Goal: Information Seeking & Learning: Check status

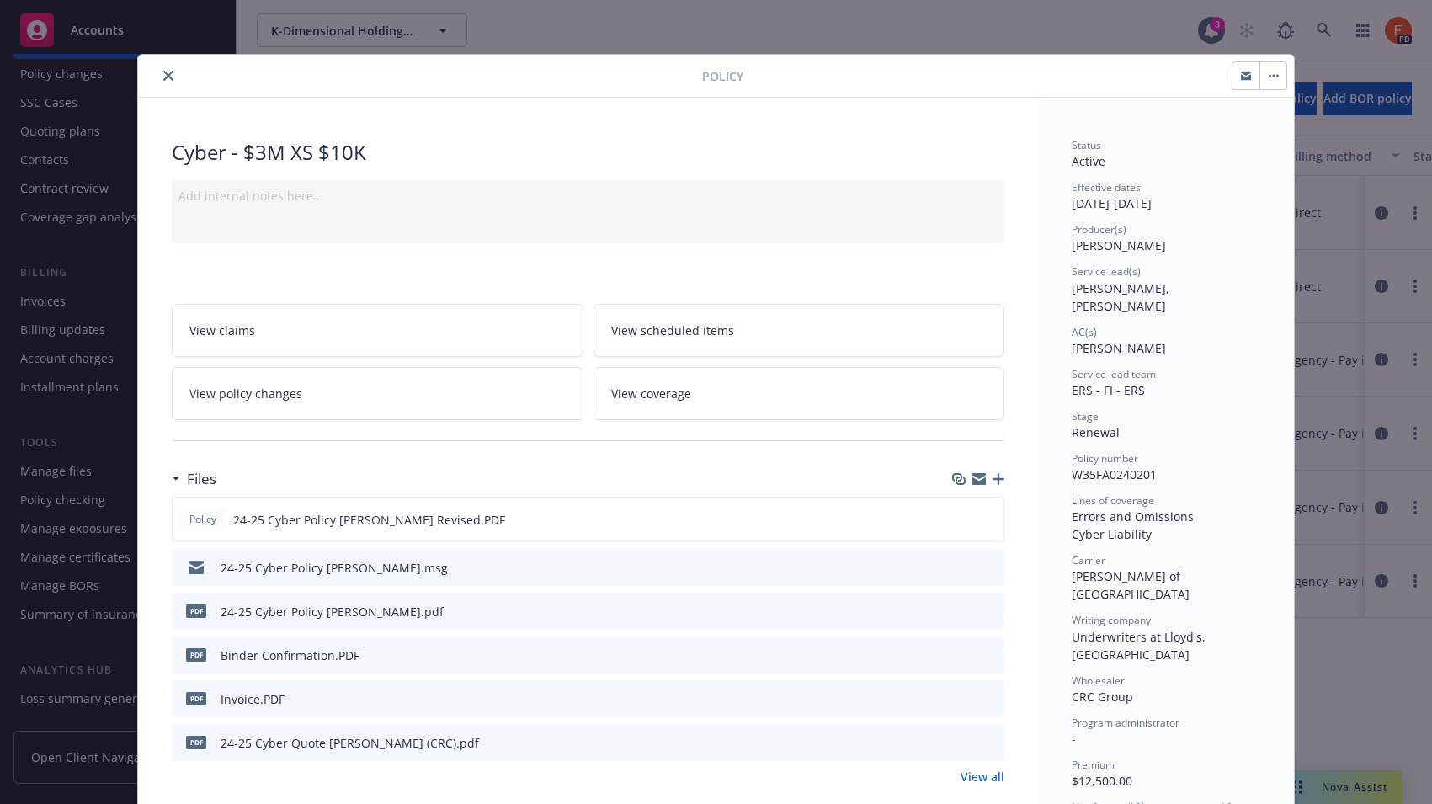
click at [163, 78] on icon "close" at bounding box center [168, 76] width 10 height 10
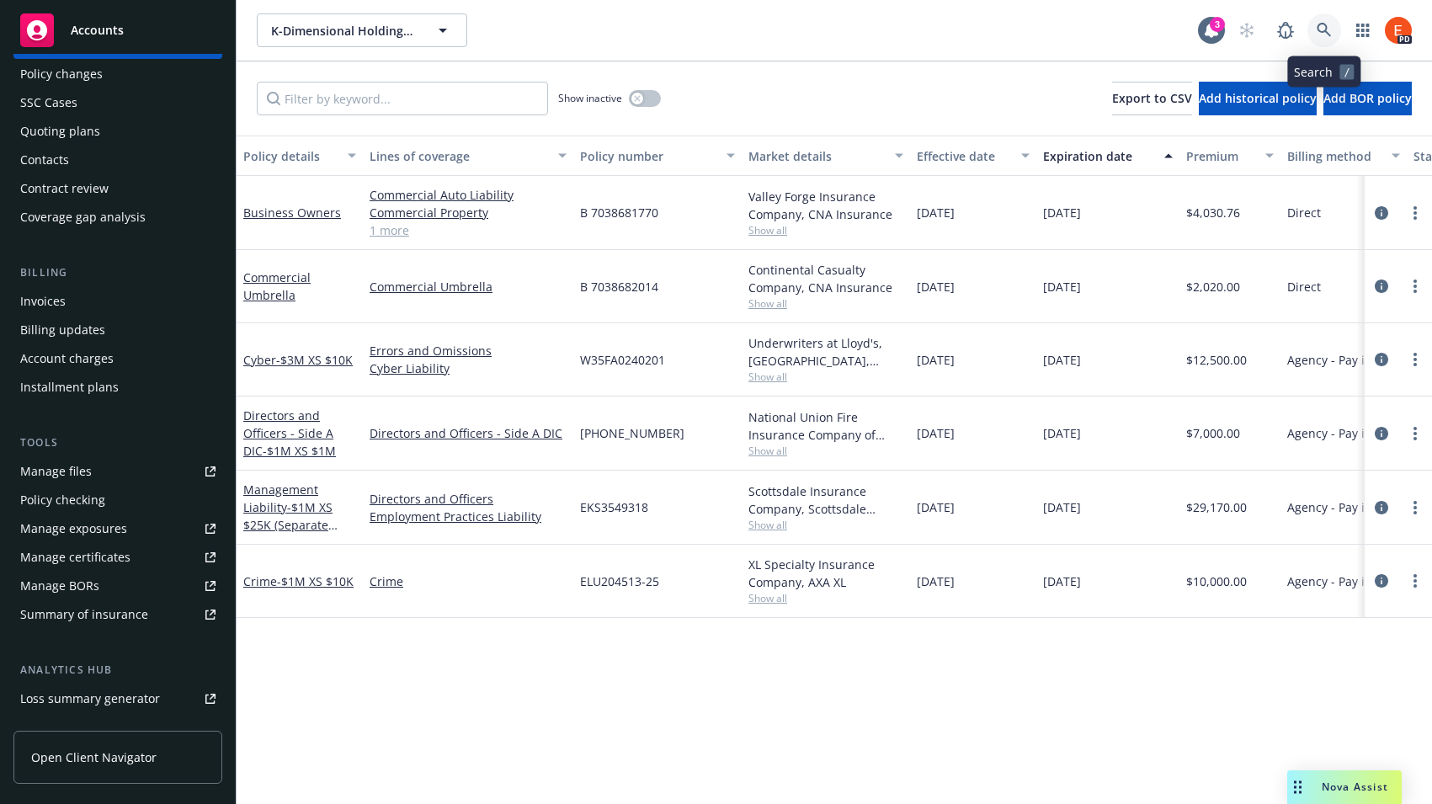
click at [1323, 33] on icon at bounding box center [1324, 30] width 15 height 15
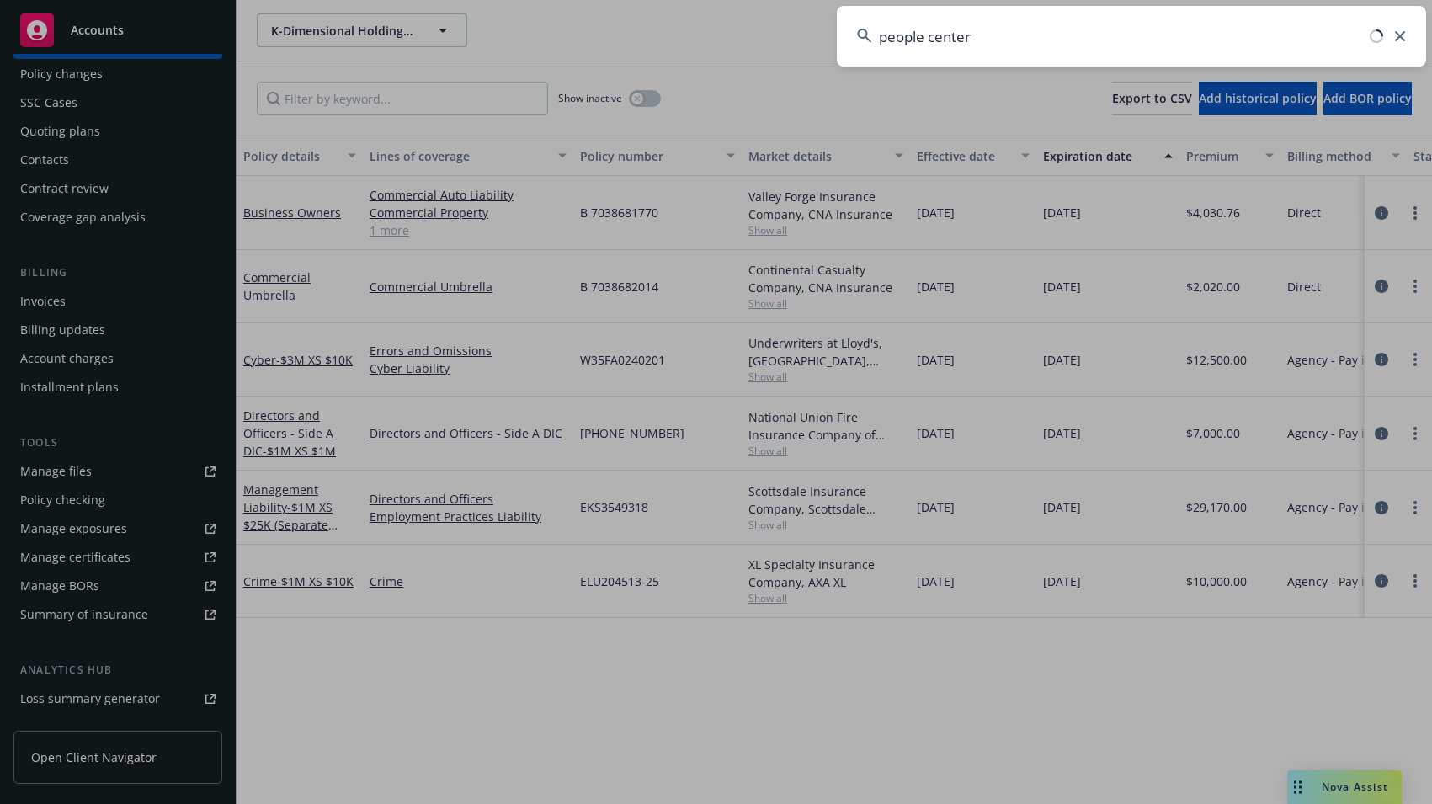
type input "people center"
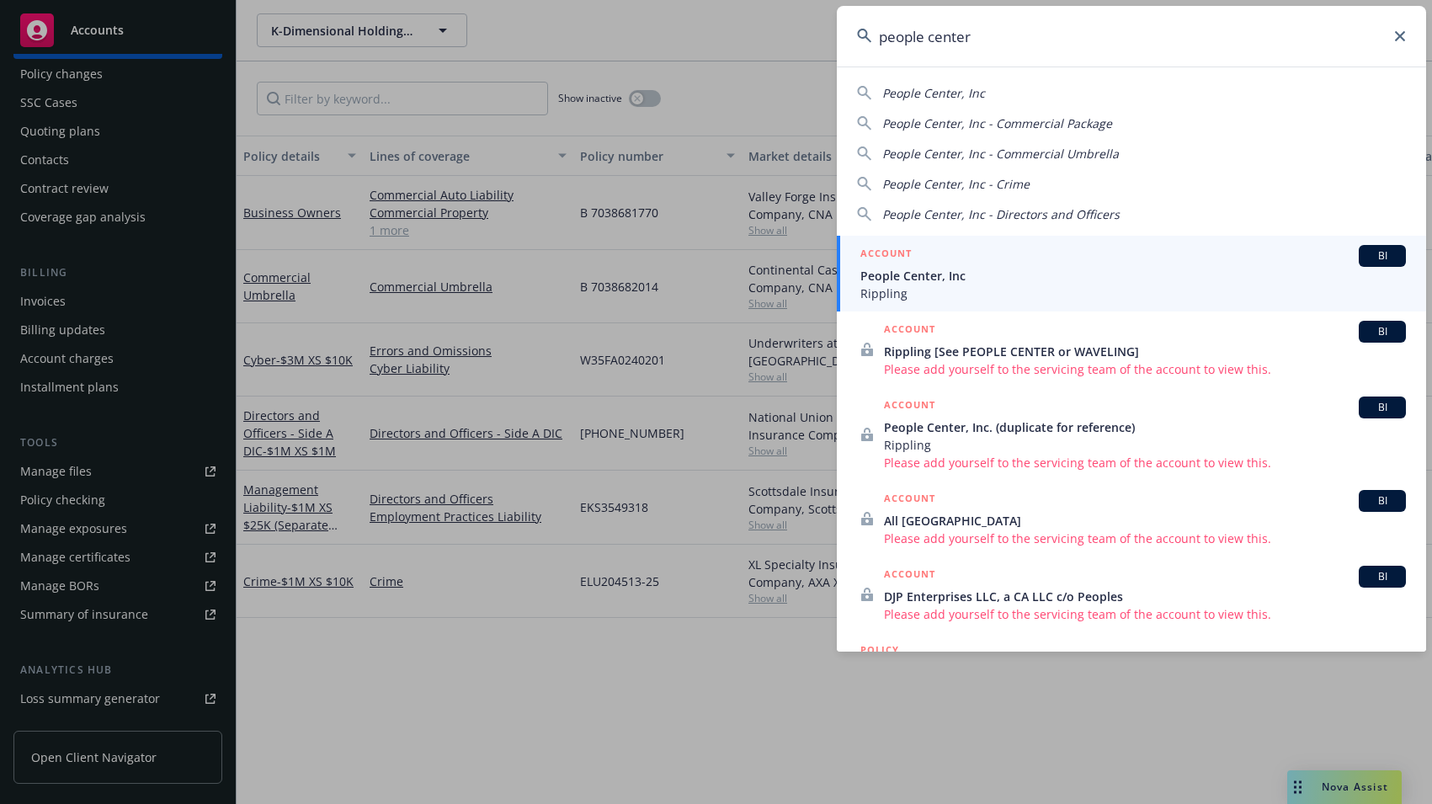
click at [947, 282] on span "People Center, Inc" at bounding box center [1133, 276] width 546 height 18
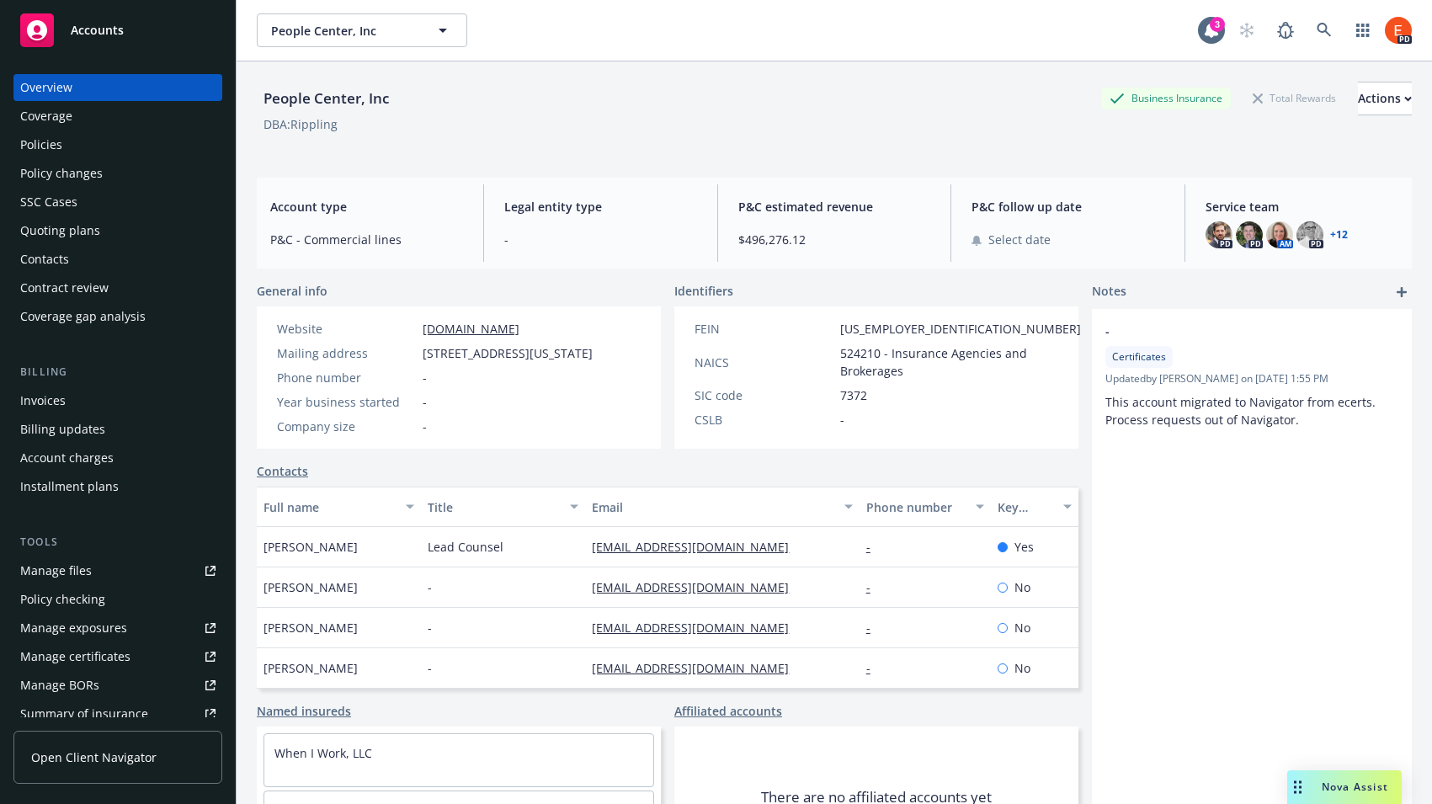
click at [26, 146] on div "Policies" at bounding box center [41, 144] width 42 height 27
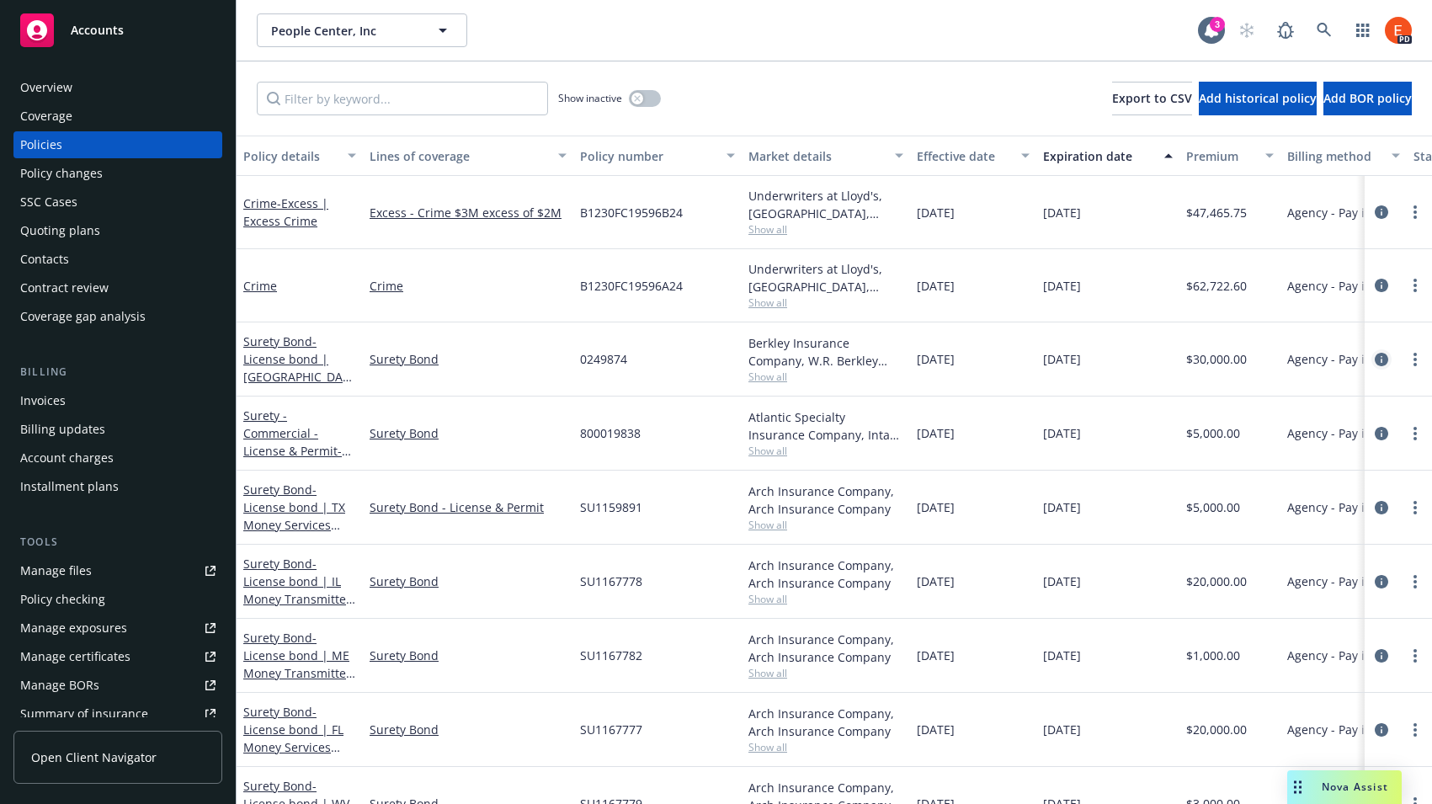
click at [1375, 363] on icon "circleInformation" at bounding box center [1381, 359] width 13 height 13
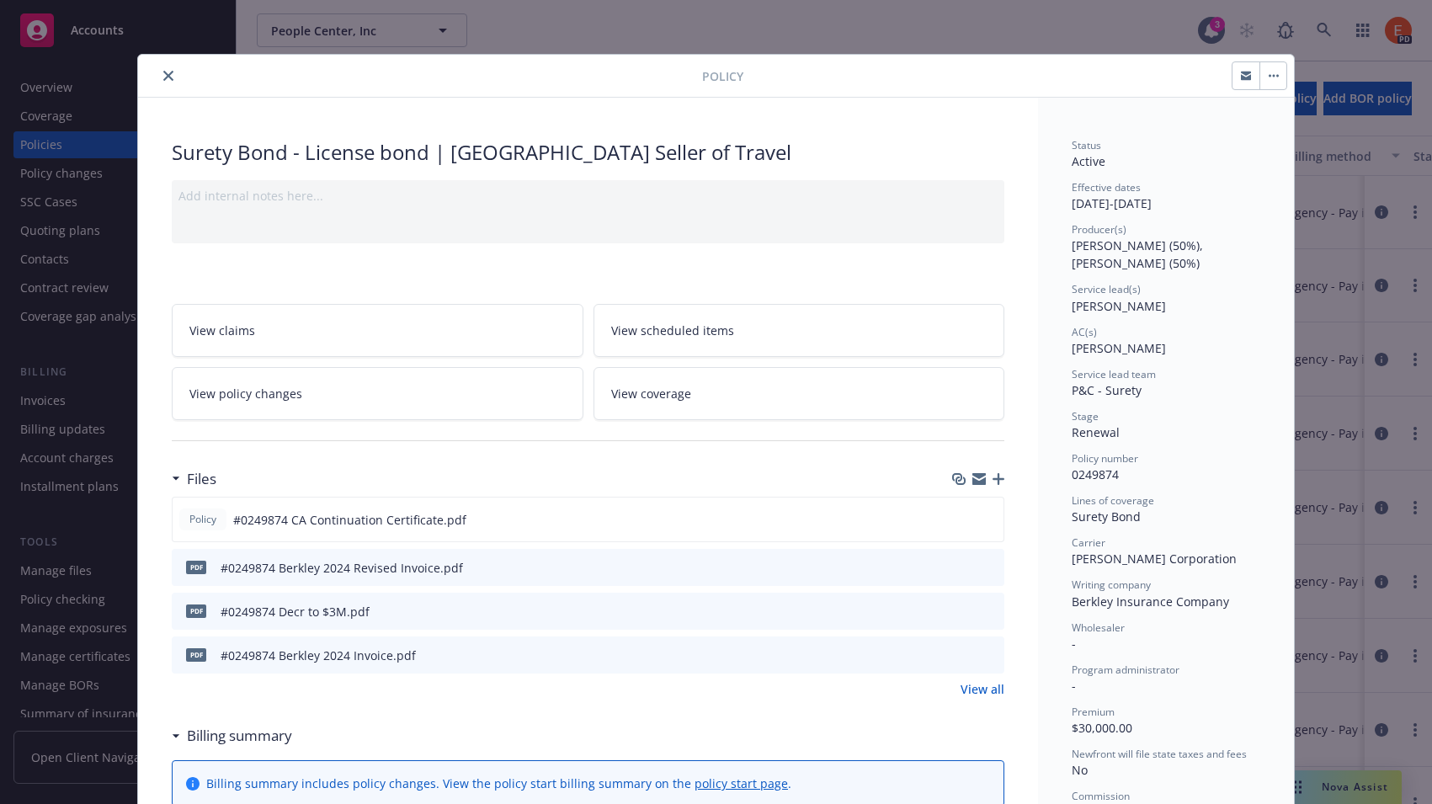
click at [163, 78] on icon "close" at bounding box center [168, 76] width 10 height 10
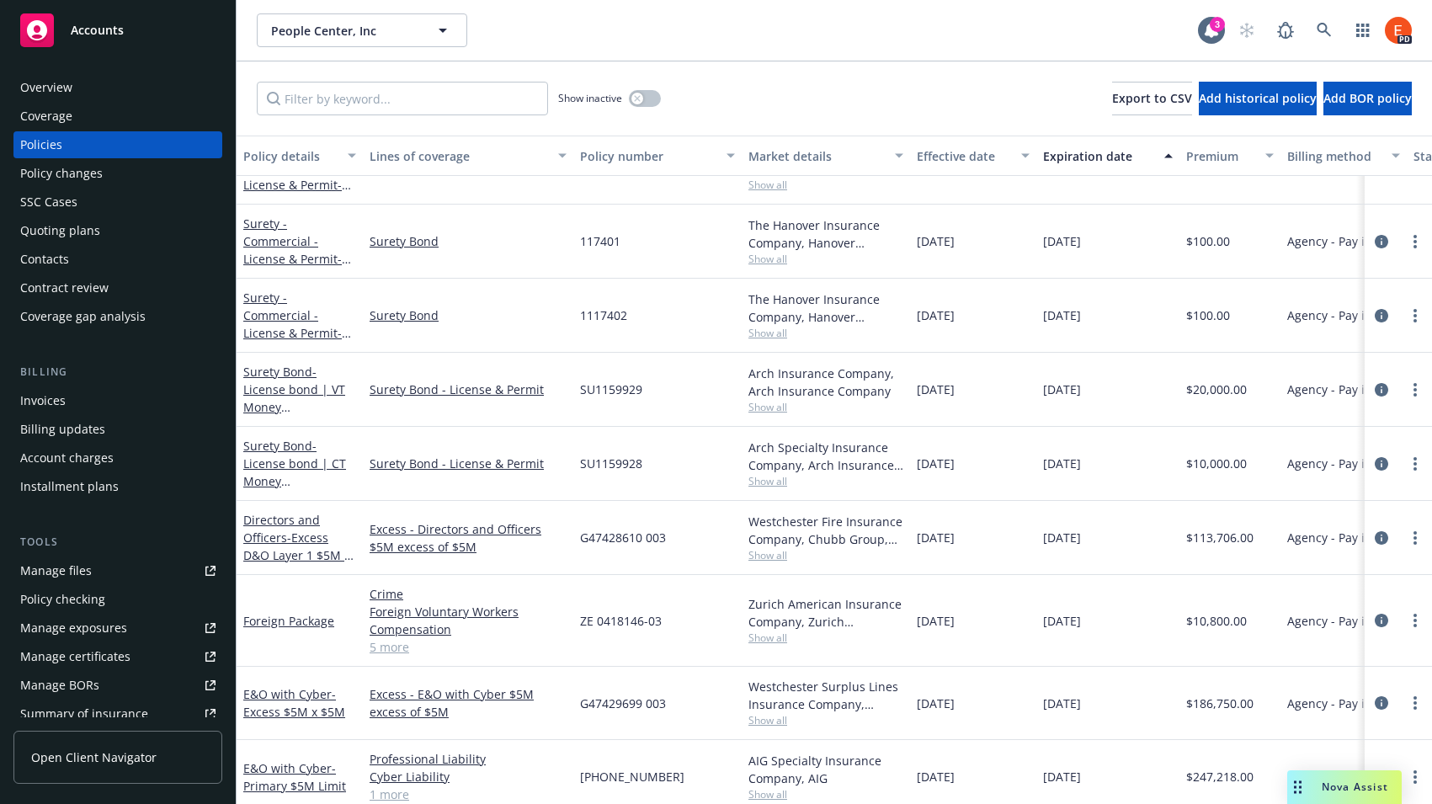
scroll to position [6129, 0]
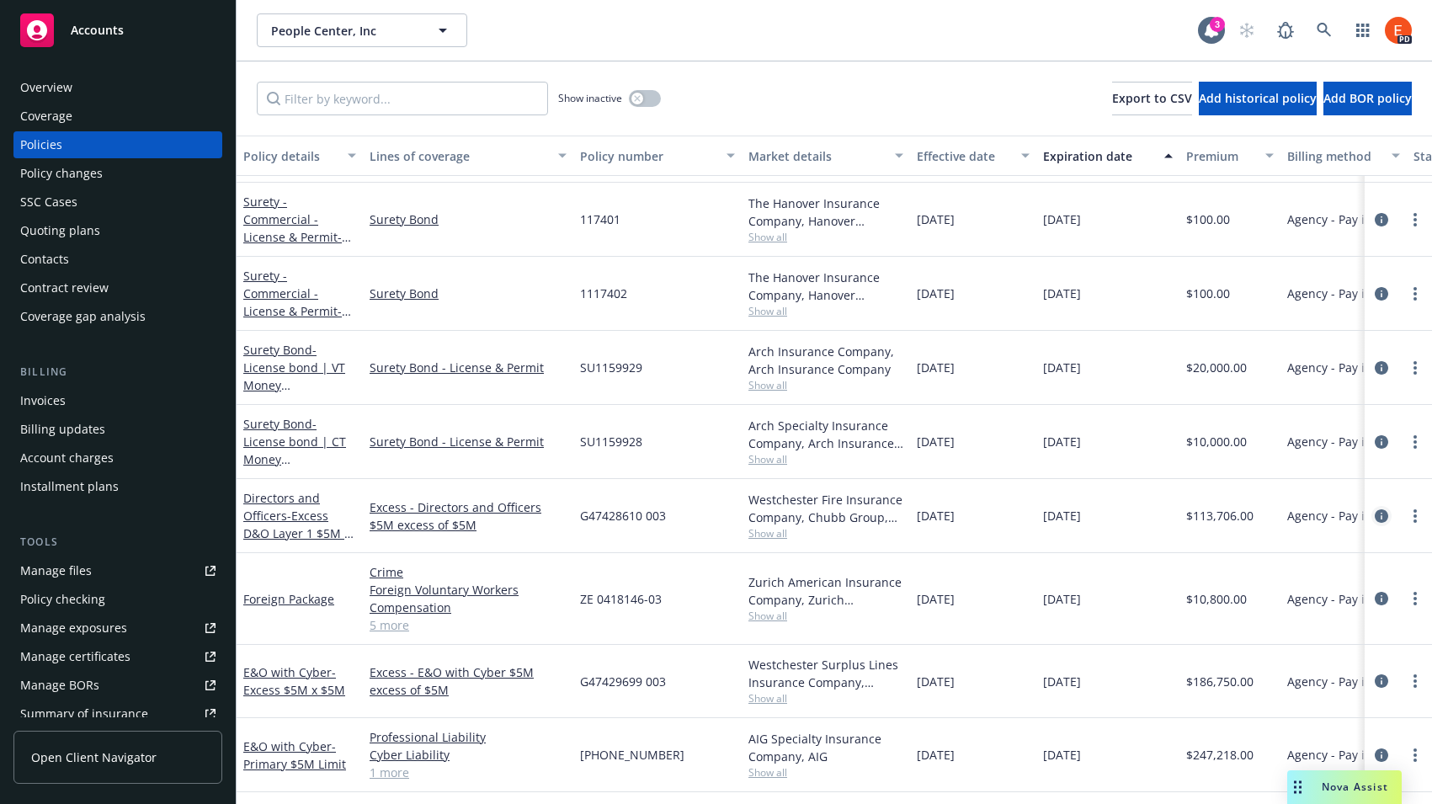
click at [1375, 514] on icon "circleInformation" at bounding box center [1381, 515] width 13 height 13
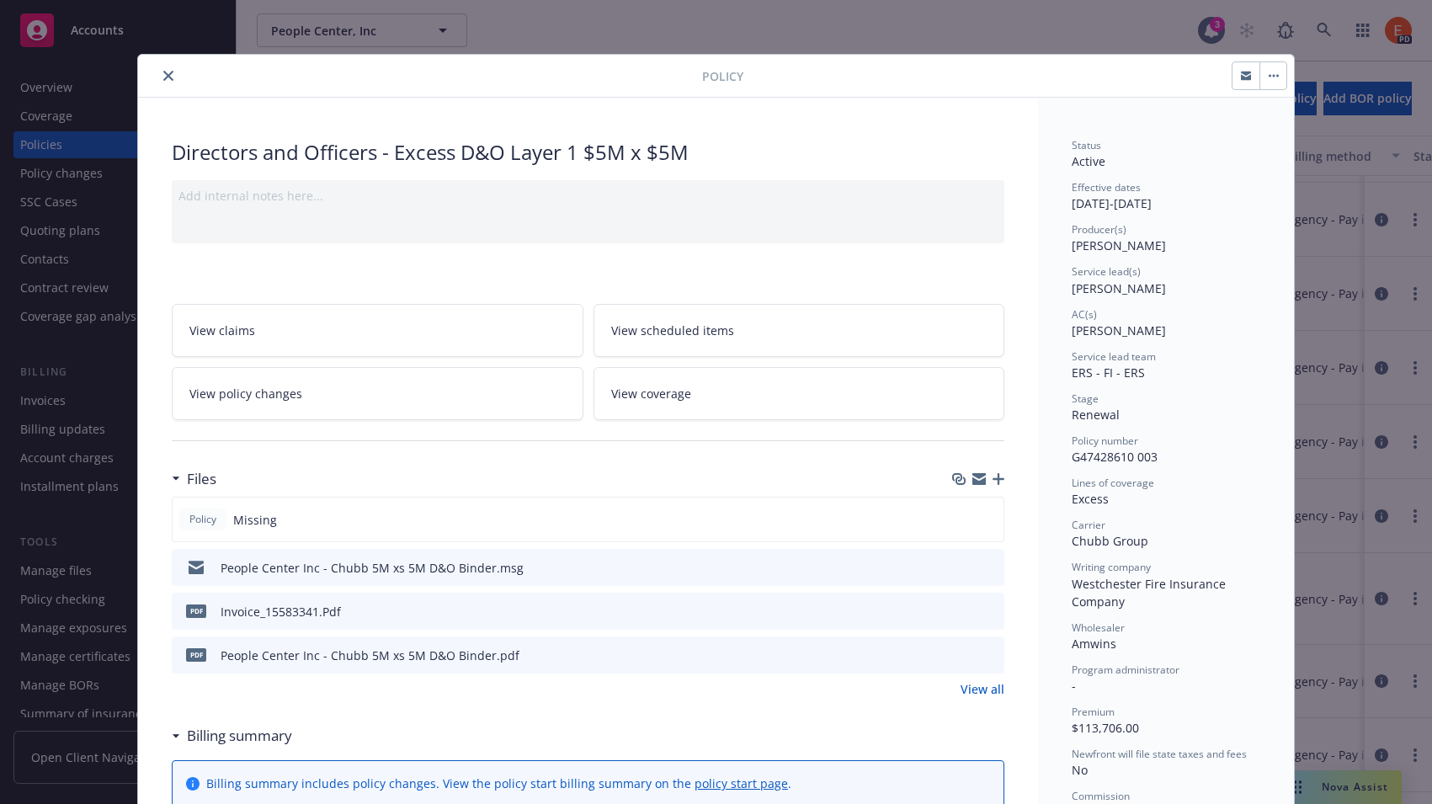
click at [163, 79] on icon "close" at bounding box center [168, 76] width 10 height 10
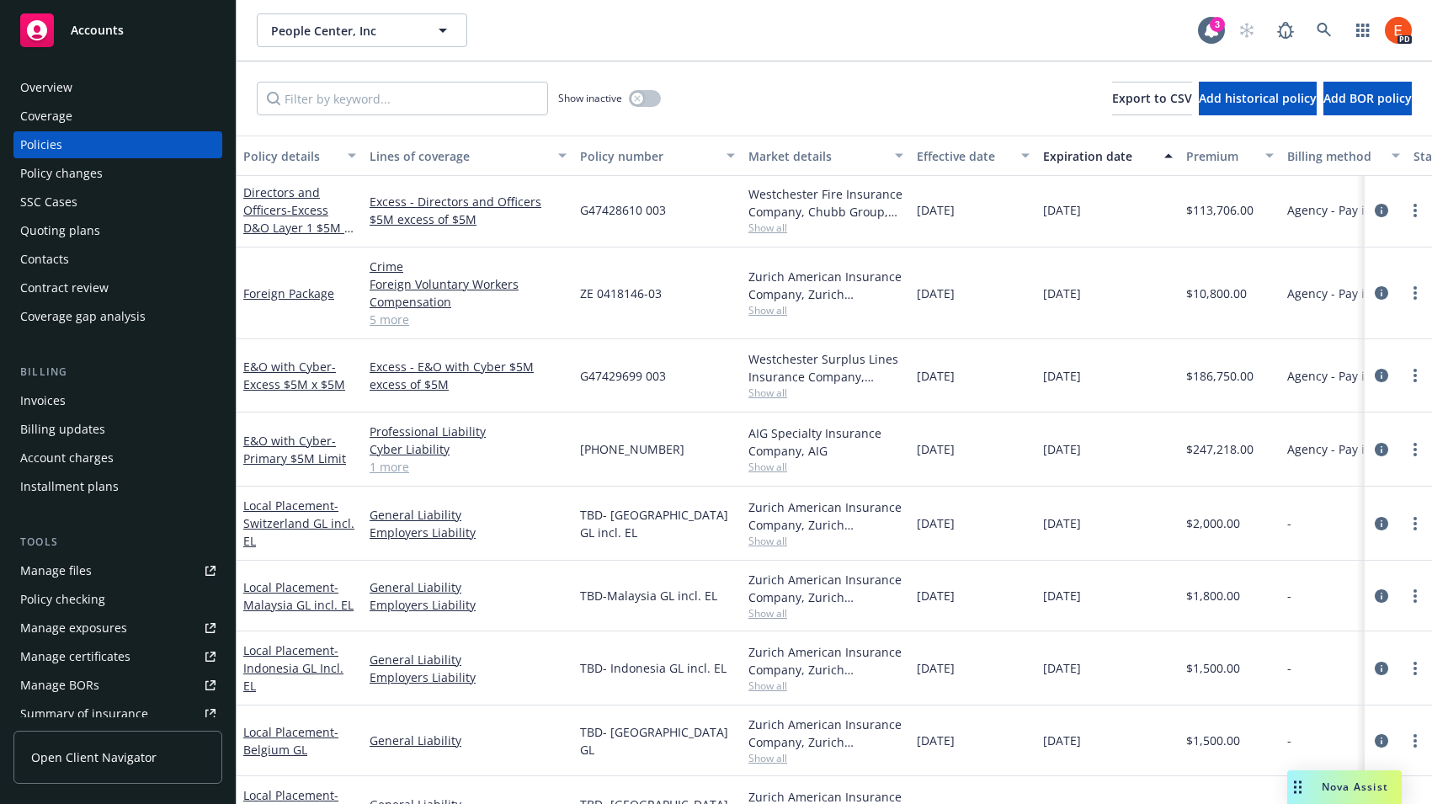
scroll to position [6300, 0]
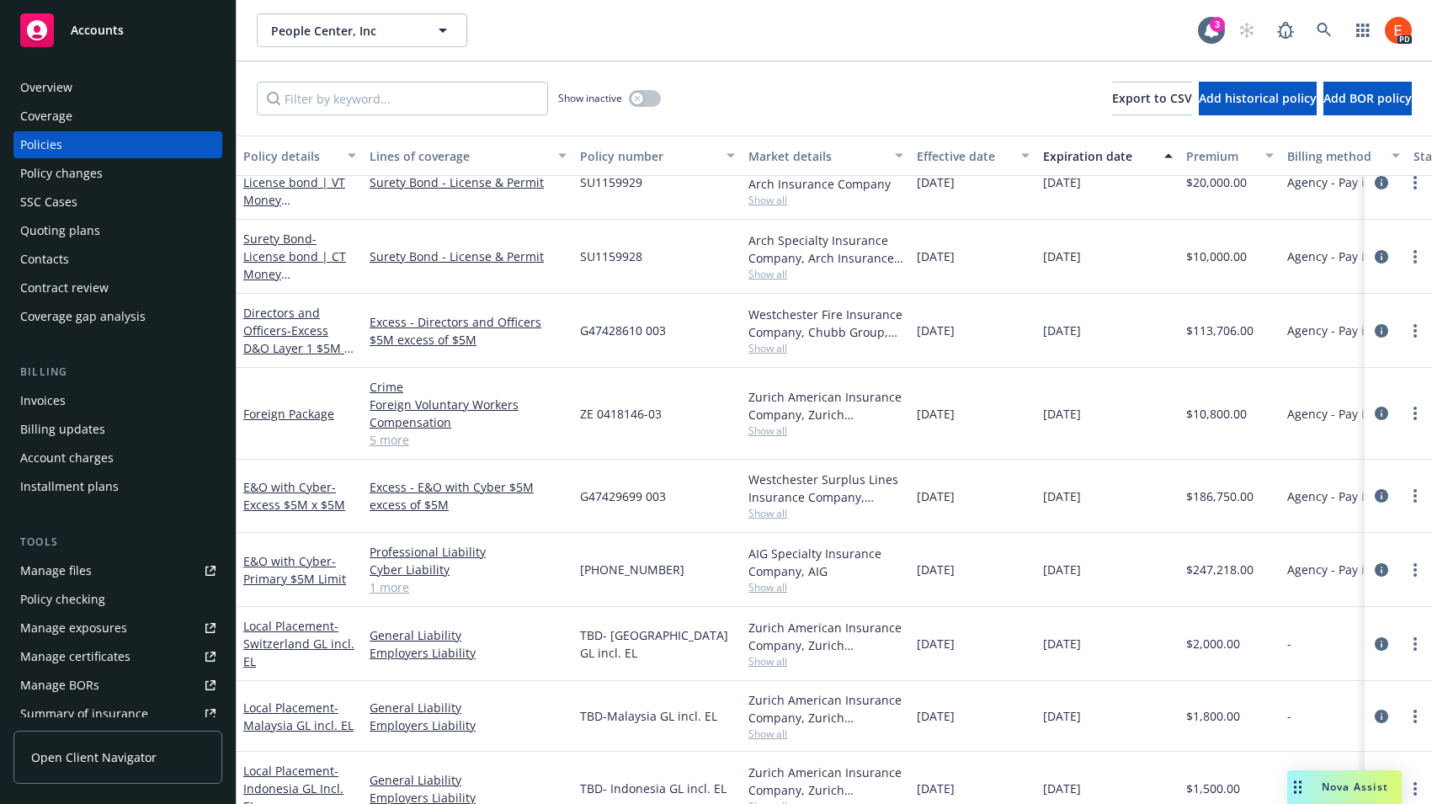
click at [45, 397] on div "Invoices" at bounding box center [42, 400] width 45 height 27
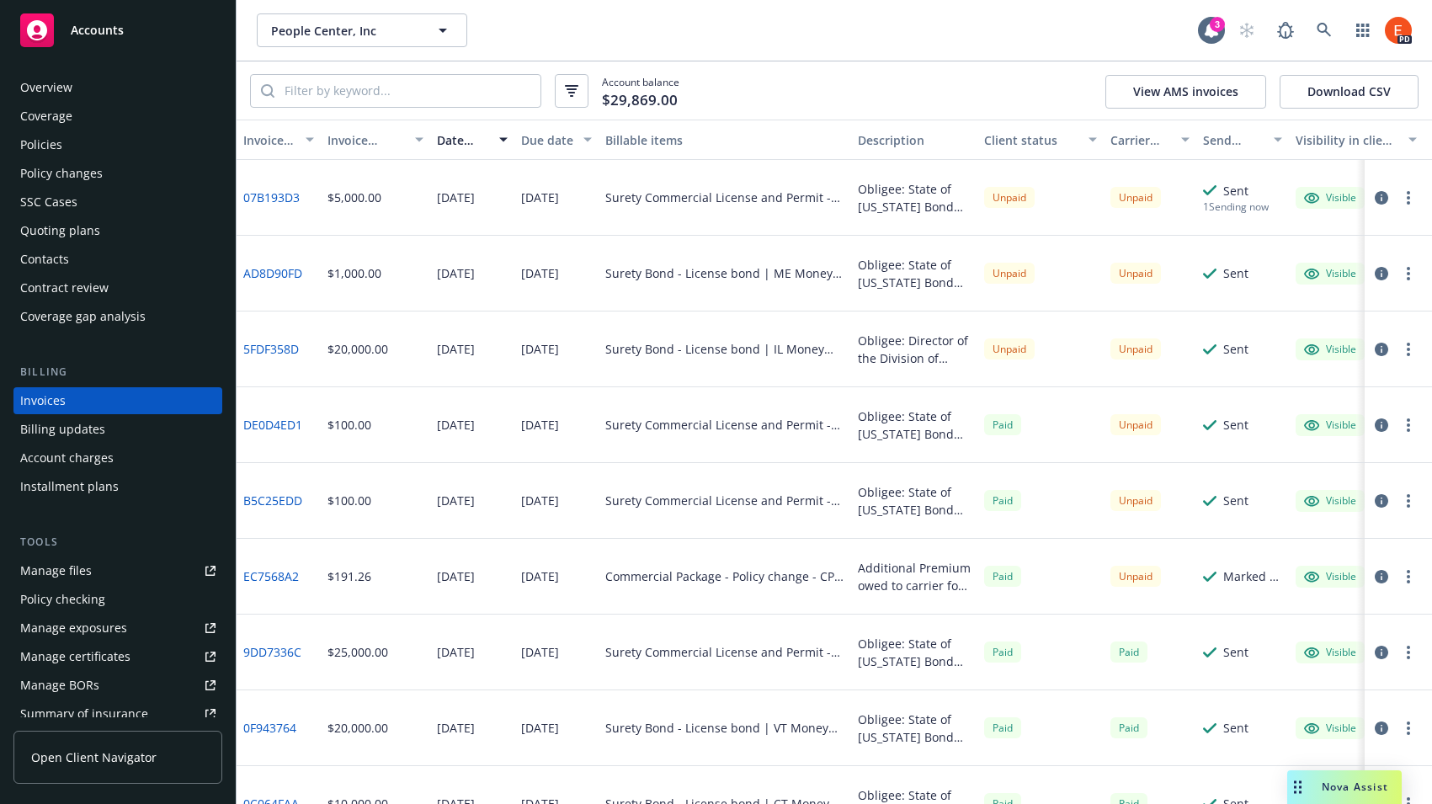
click at [45, 150] on div "Policies" at bounding box center [41, 144] width 42 height 27
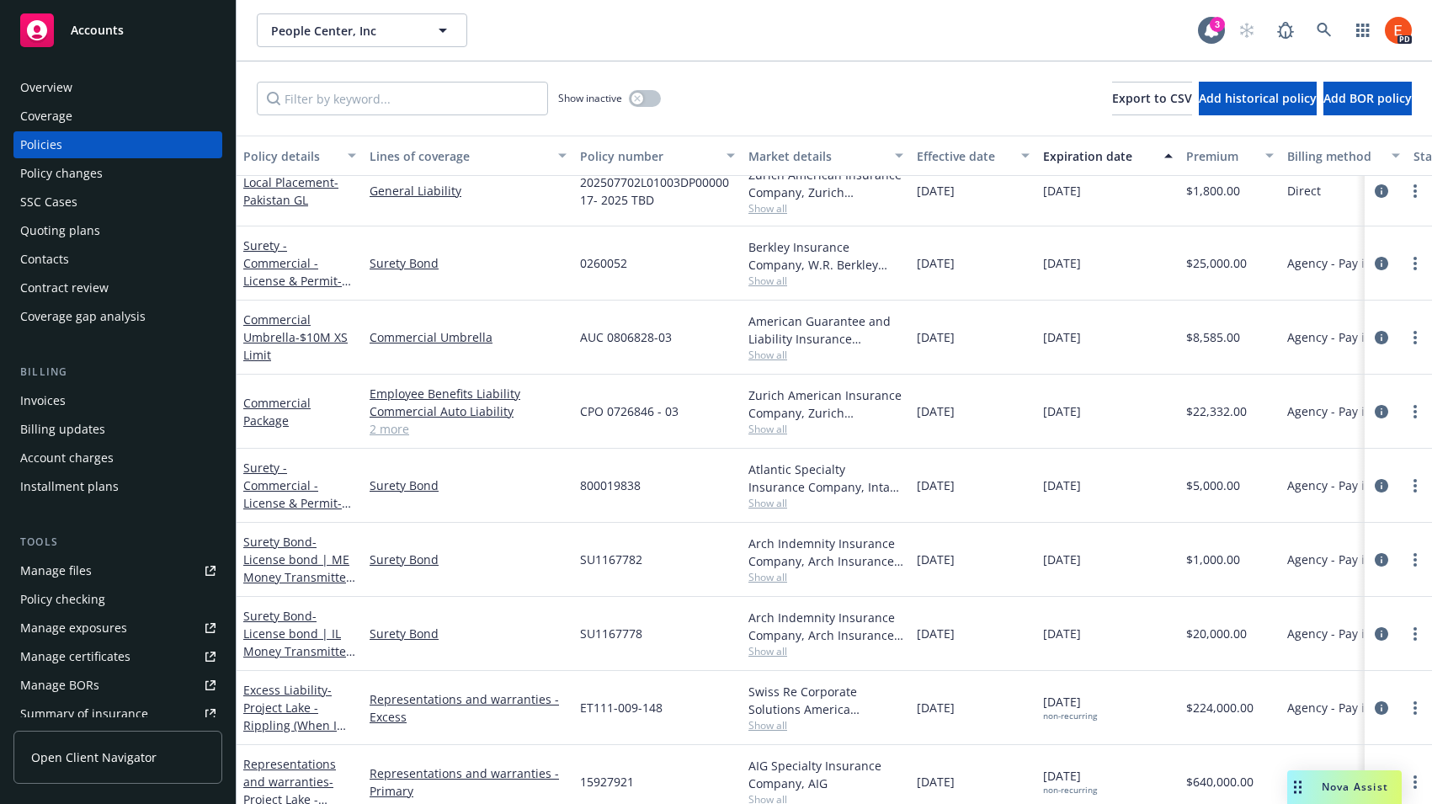
scroll to position [8541, 0]
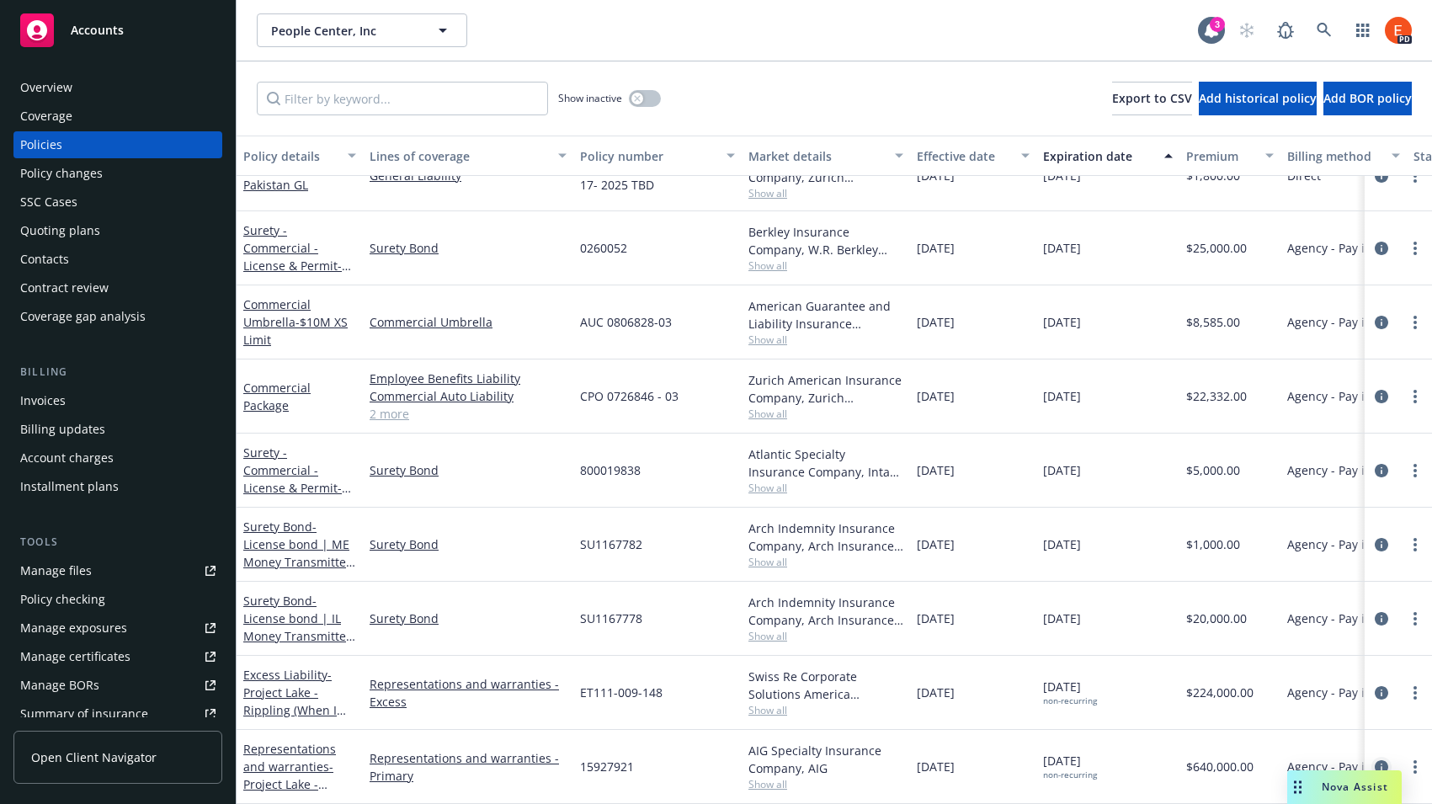
click at [1375, 760] on icon "circleInformation" at bounding box center [1381, 766] width 13 height 13
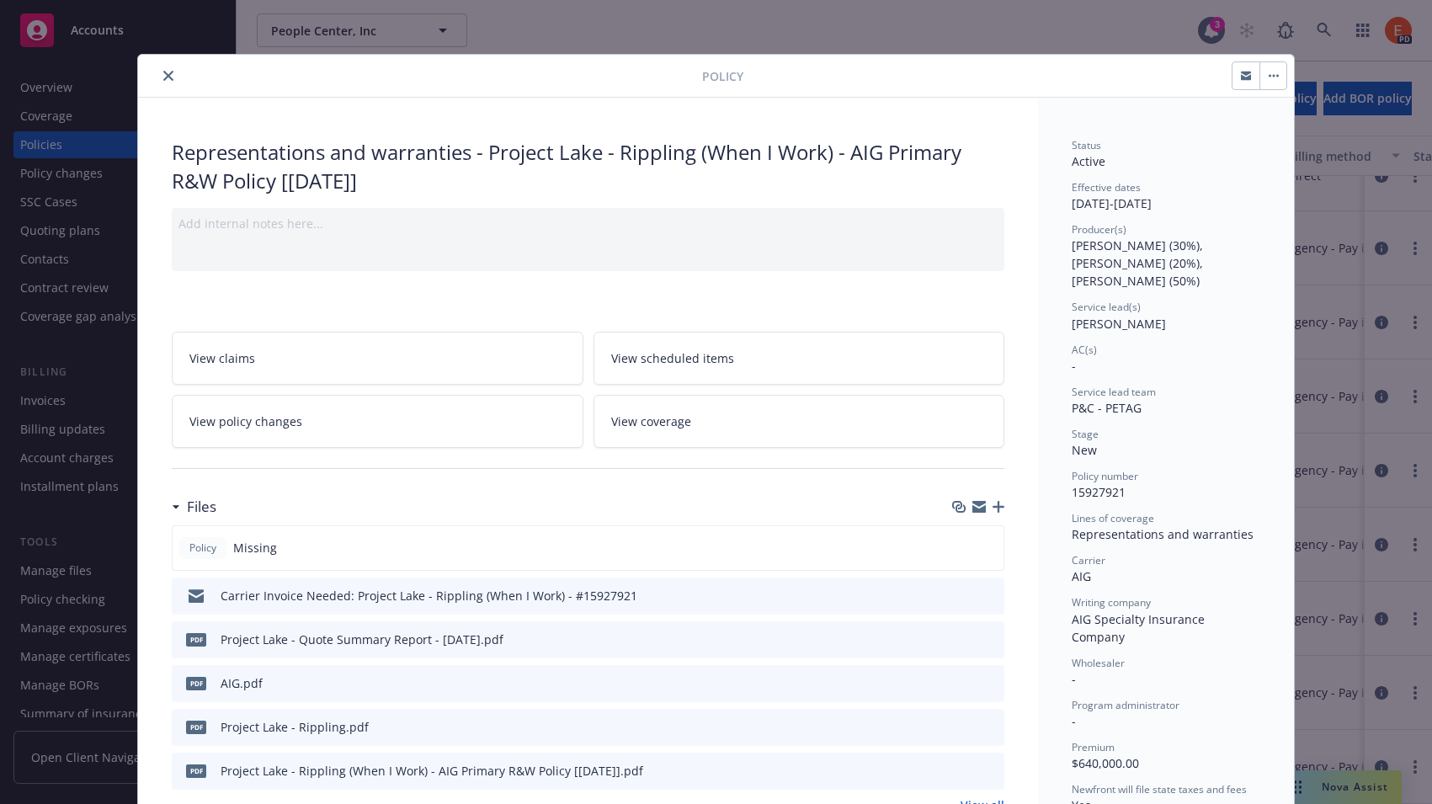
click at [164, 78] on icon "close" at bounding box center [168, 76] width 10 height 10
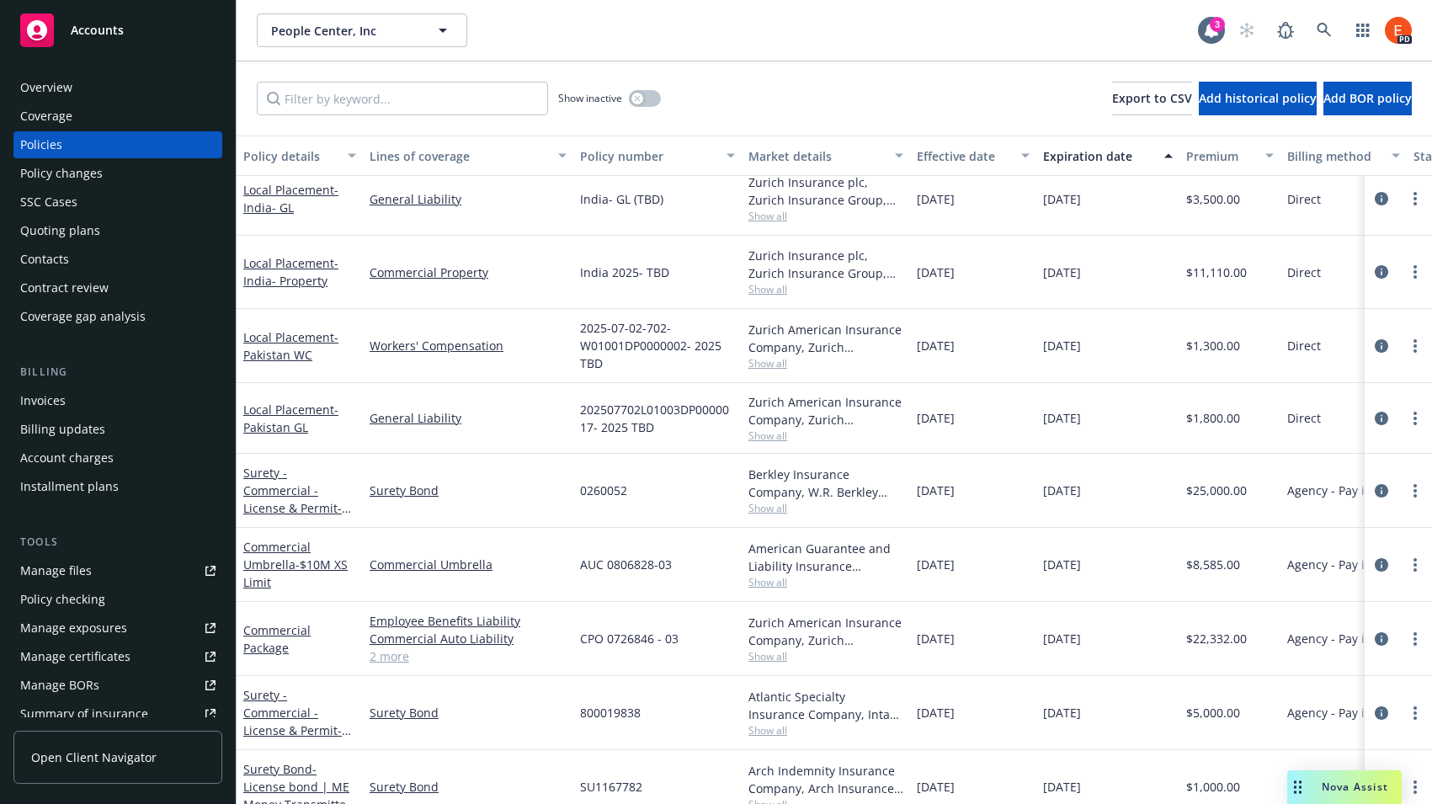
scroll to position [8238, 0]
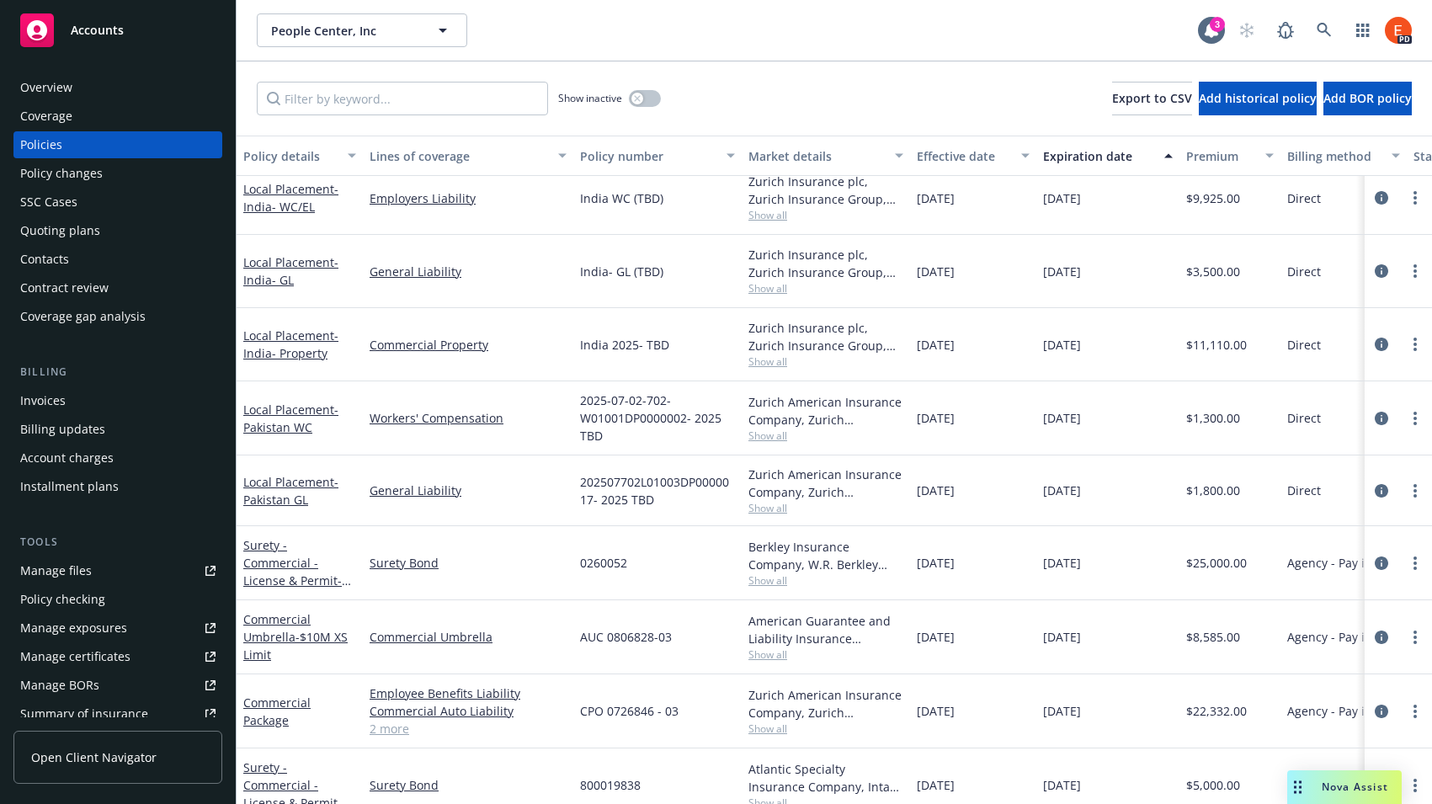
click at [36, 409] on div "Invoices" at bounding box center [42, 400] width 45 height 27
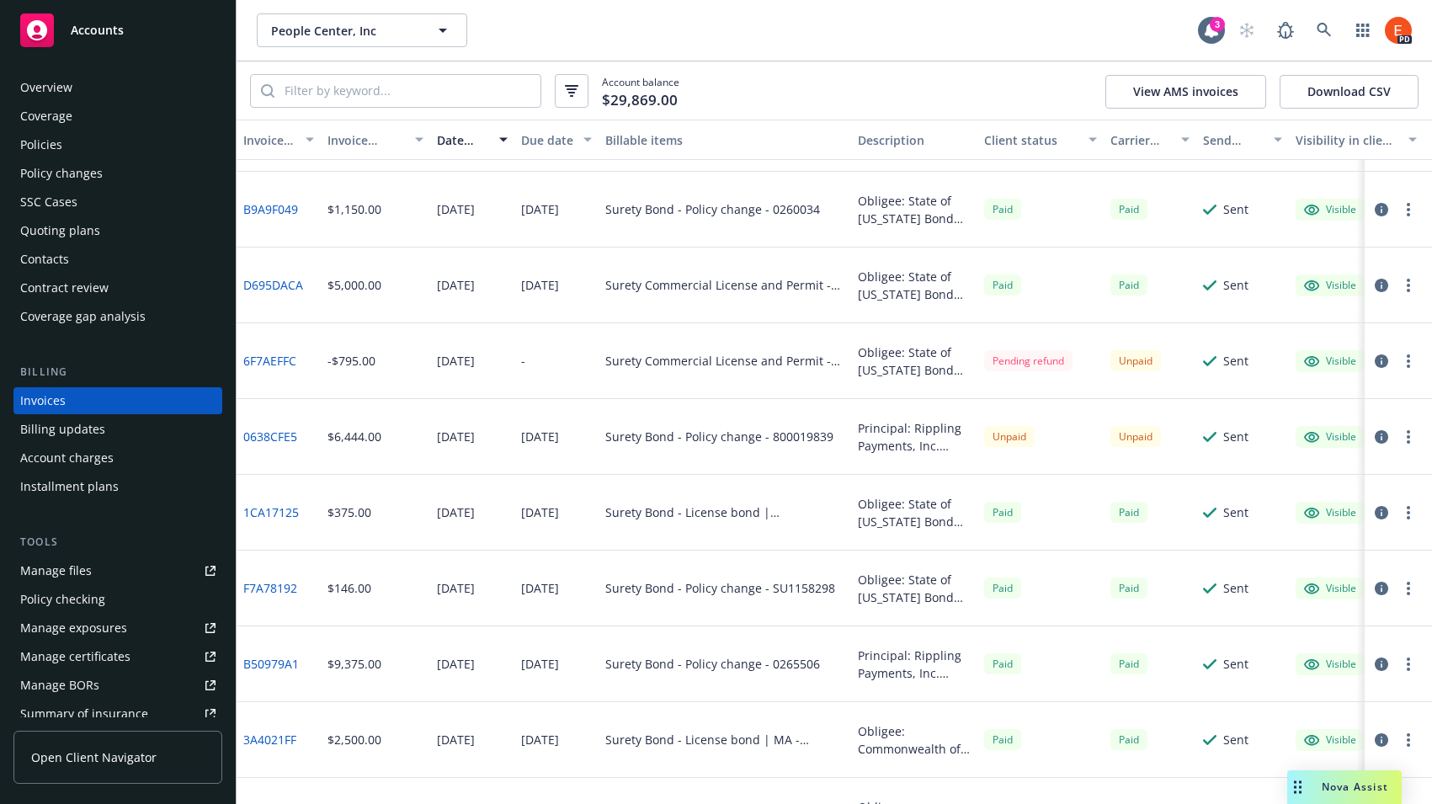
scroll to position [854, 0]
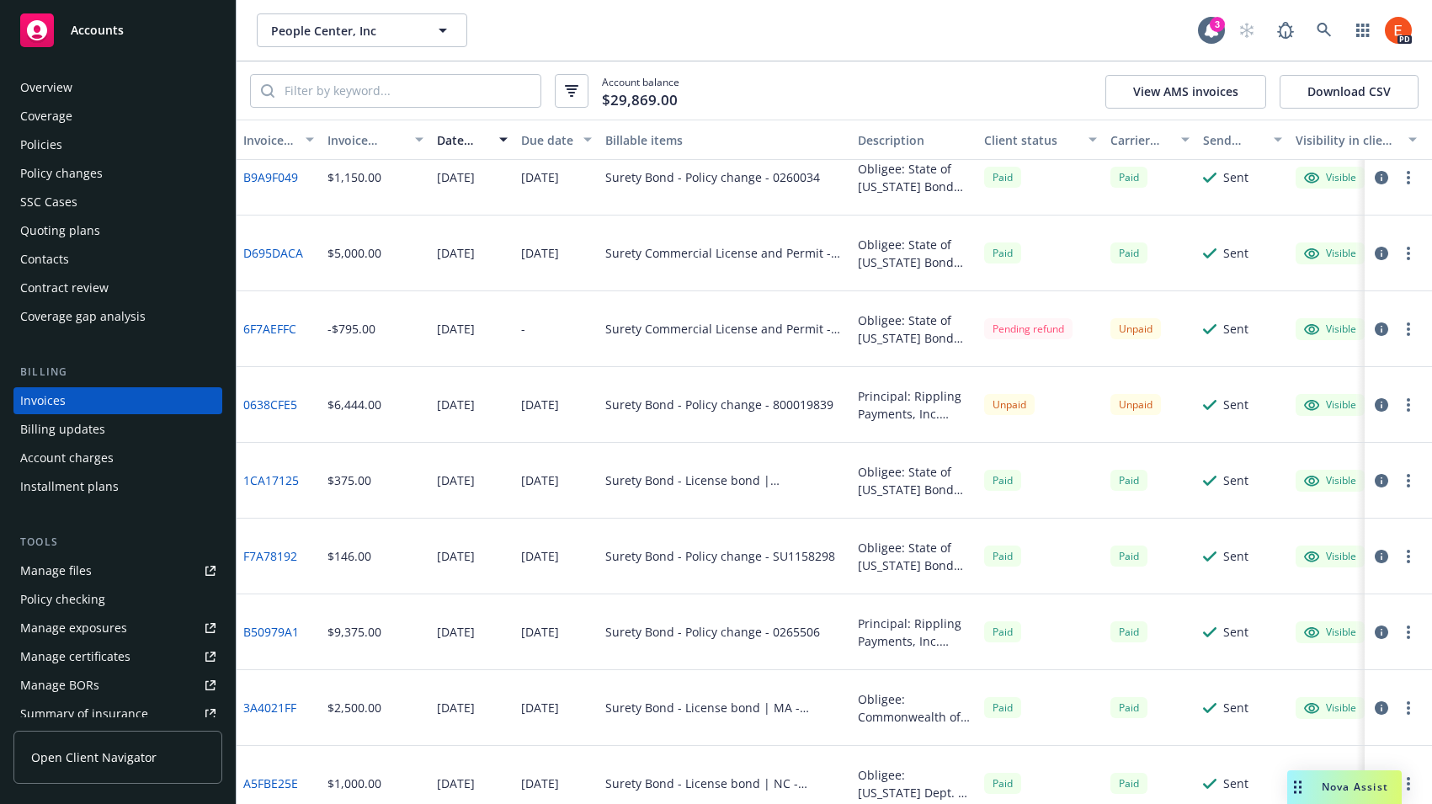
click at [259, 406] on link "0638CFE5" at bounding box center [270, 405] width 54 height 18
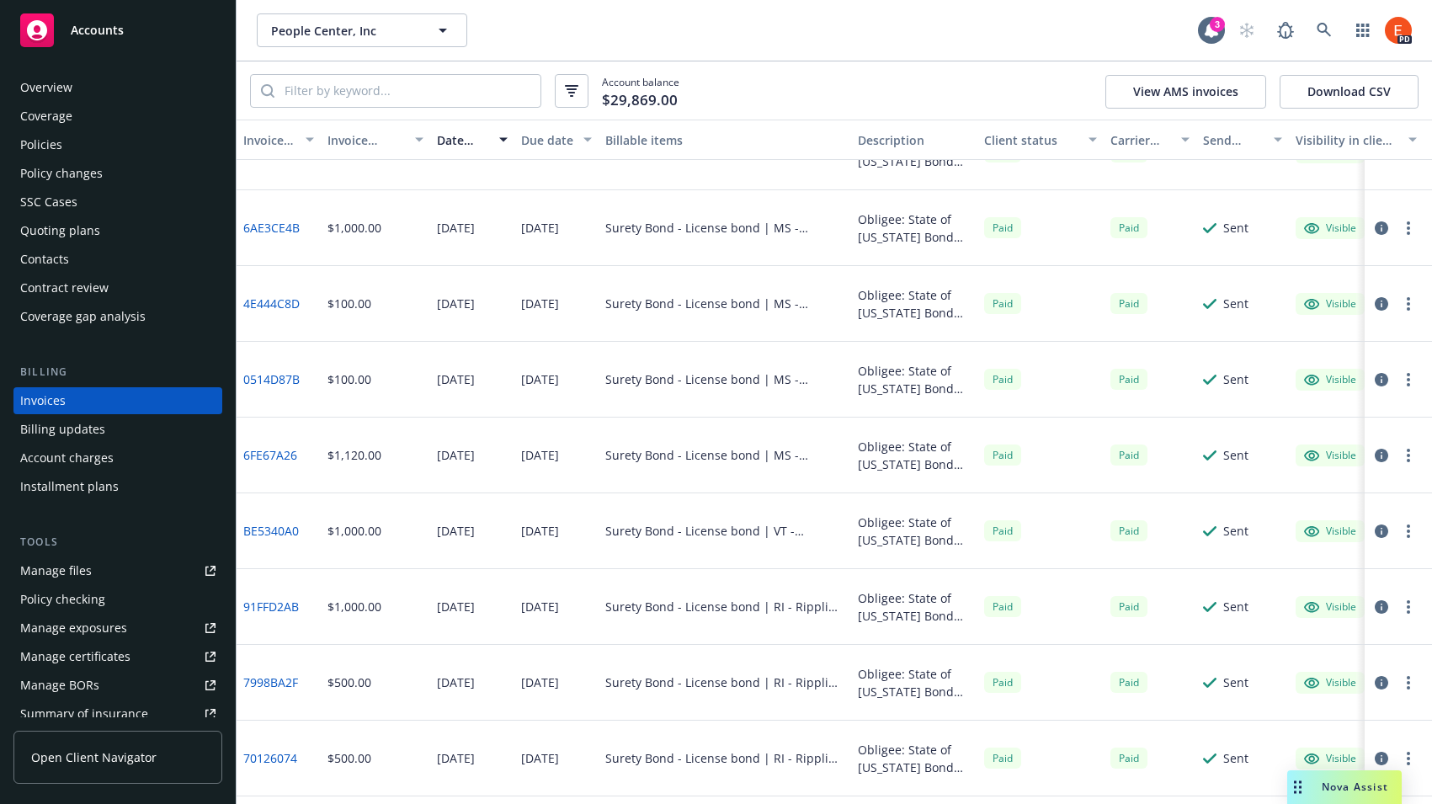
scroll to position [1639, 0]
click at [1375, 681] on icon "button" at bounding box center [1381, 679] width 13 height 13
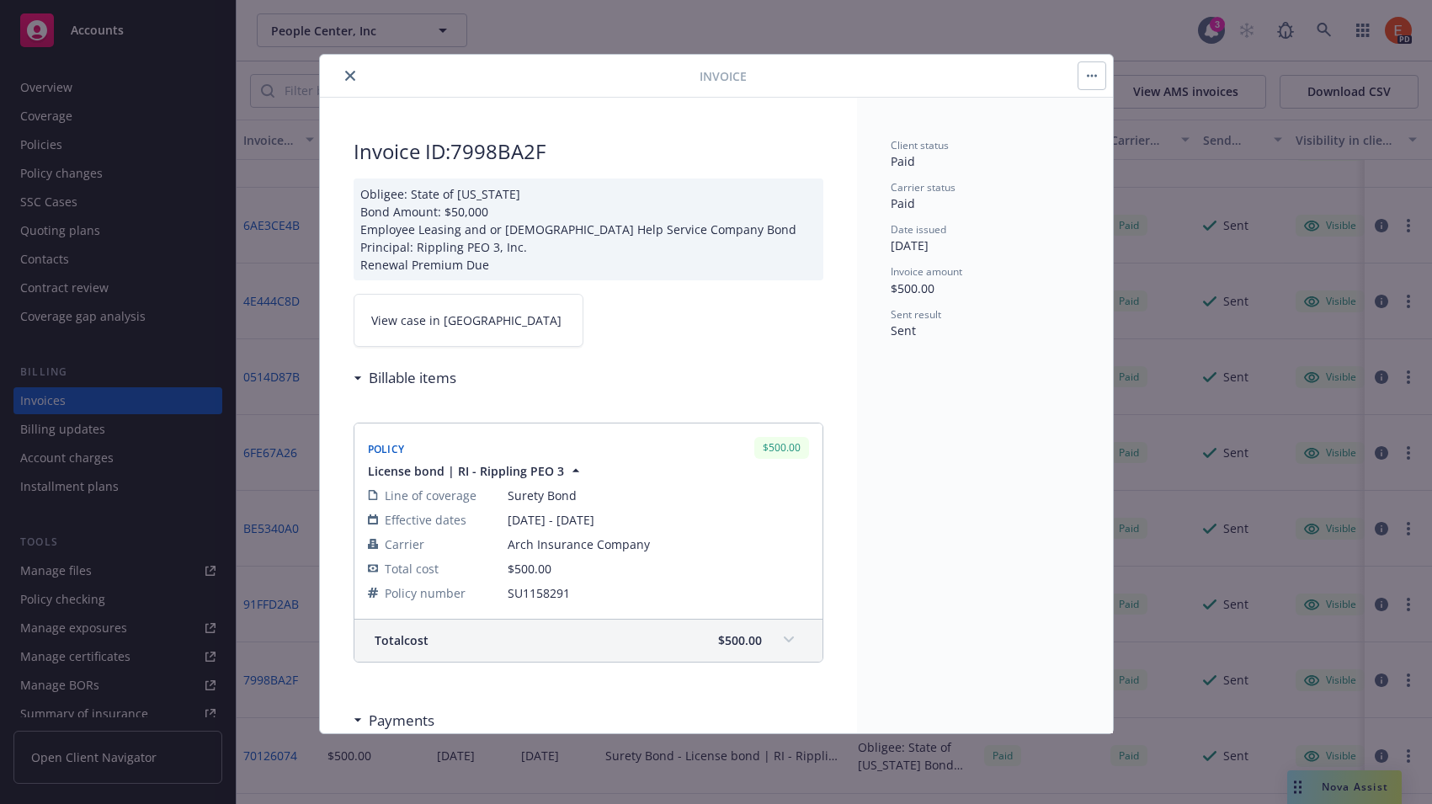
click at [349, 80] on icon "close" at bounding box center [350, 76] width 10 height 10
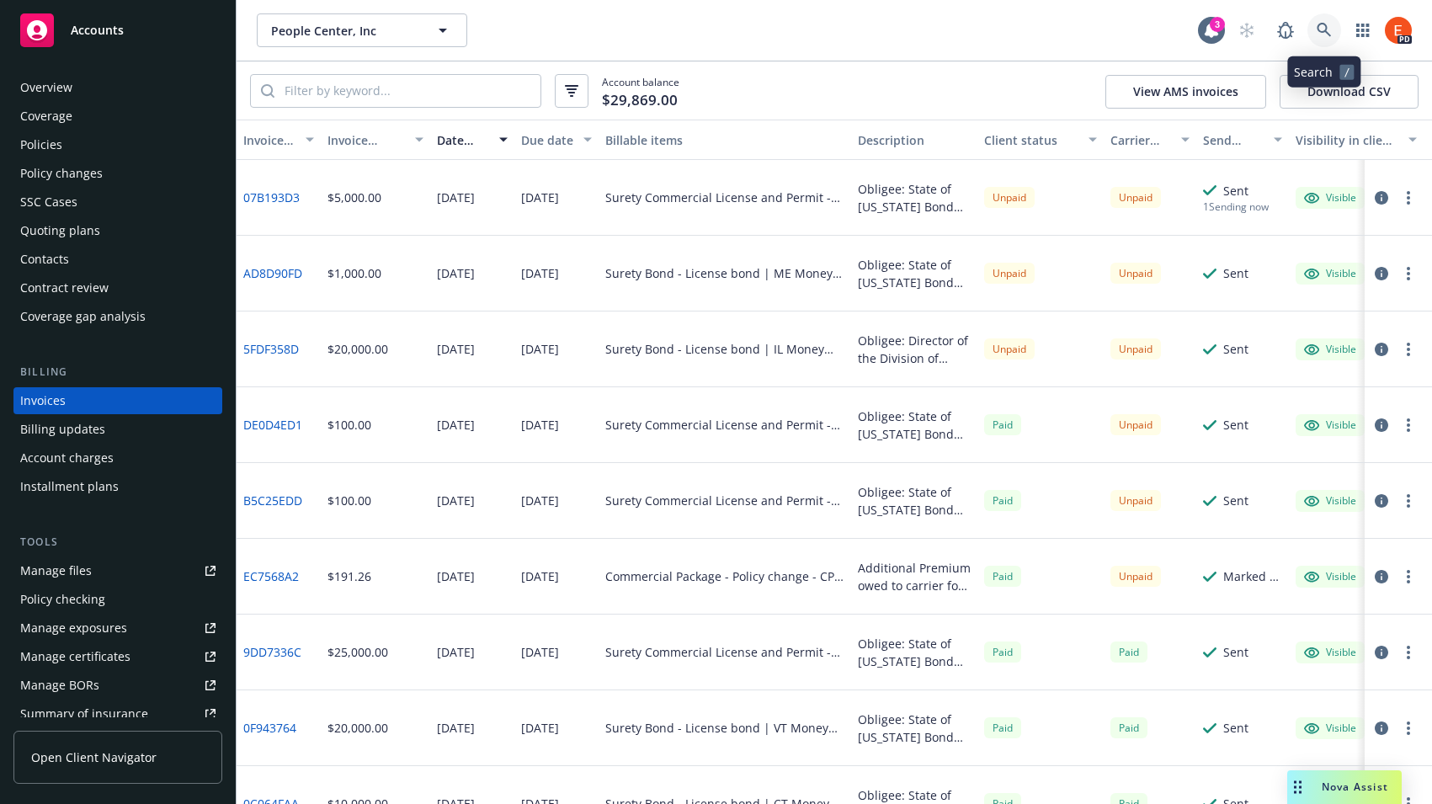
click at [1333, 34] on link at bounding box center [1324, 30] width 34 height 34
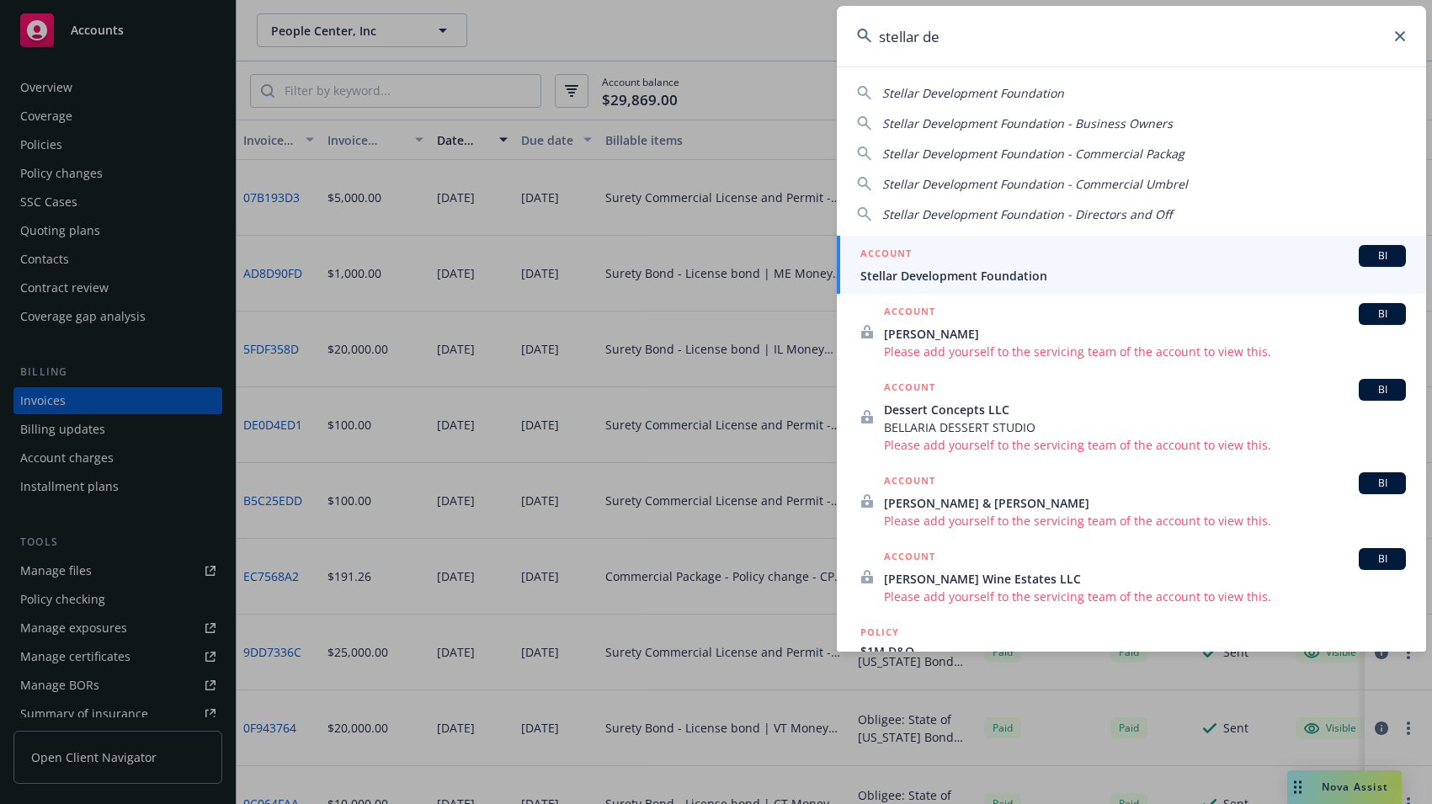
type input "stellar de"
click at [962, 252] on div "ACCOUNT BI" at bounding box center [1133, 256] width 546 height 22
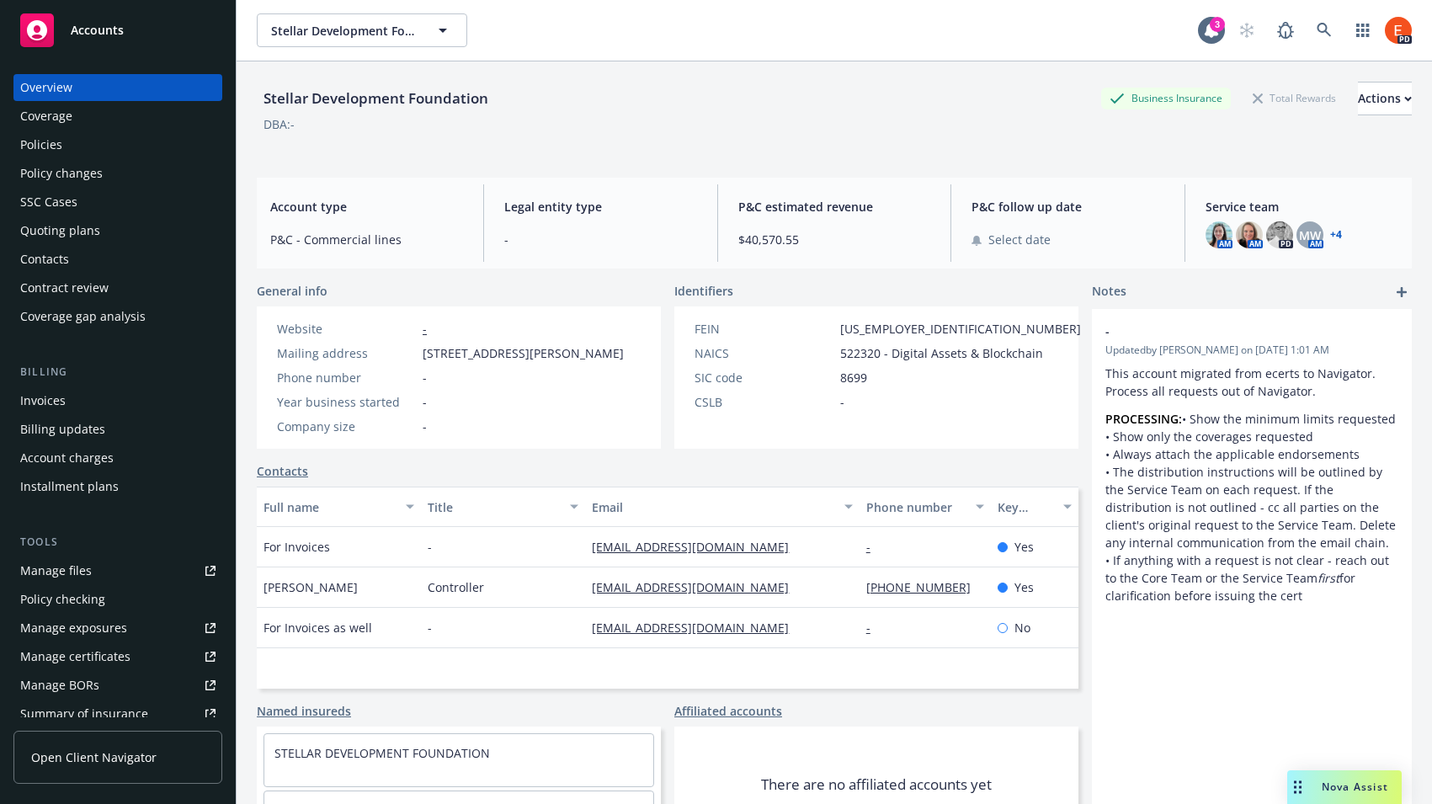
click at [63, 147] on div "Policies" at bounding box center [117, 144] width 195 height 27
